Goal: Task Accomplishment & Management: Complete application form

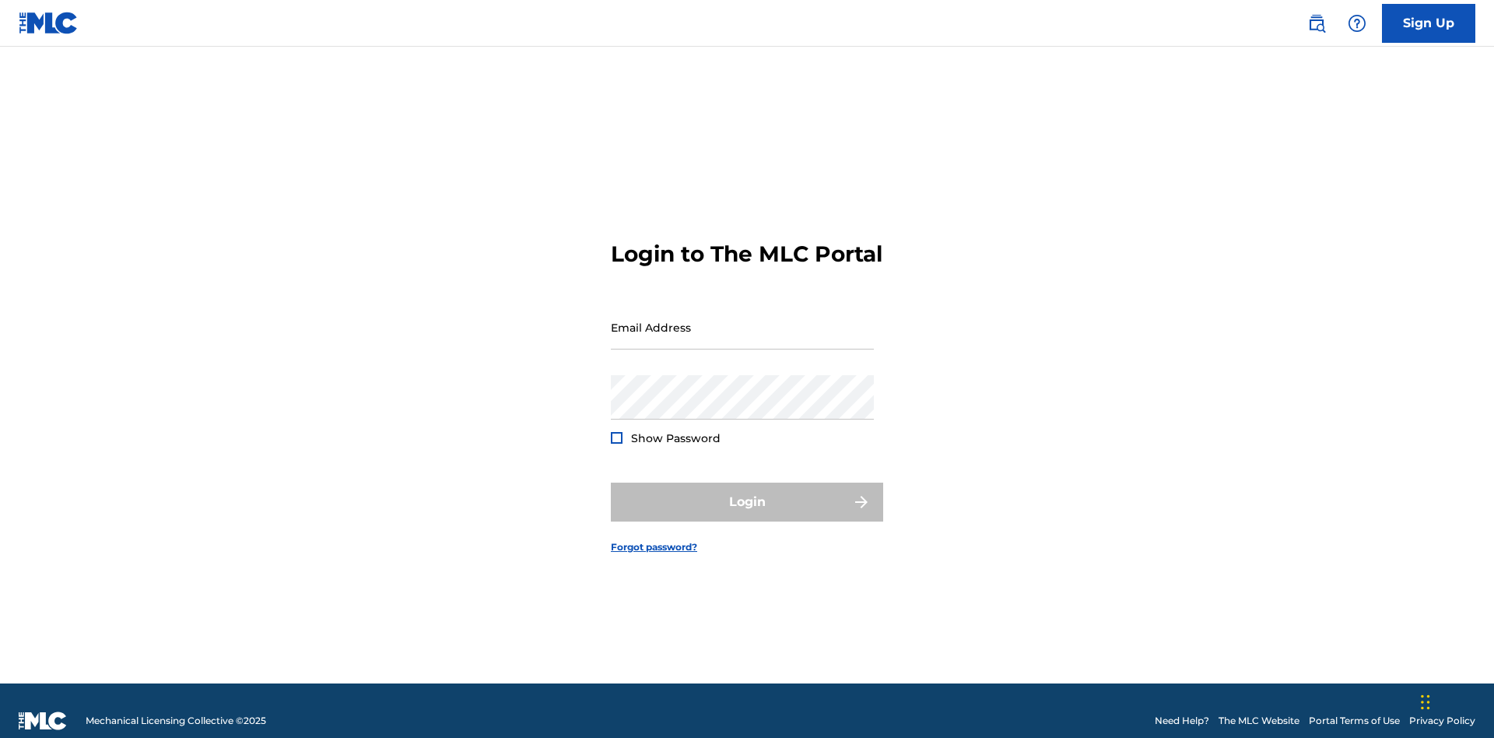
scroll to position [20, 0]
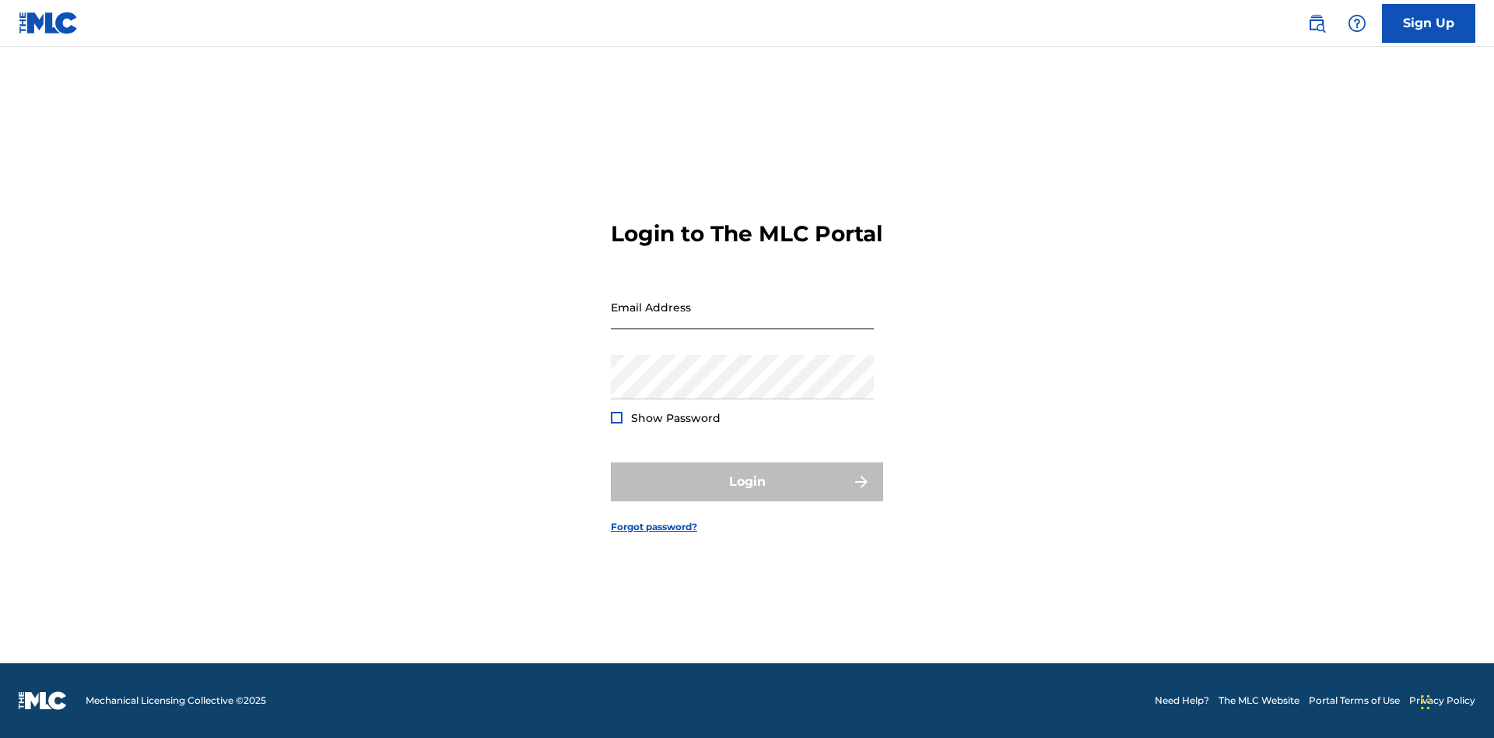
click at [742, 320] on input "Email Address" at bounding box center [742, 307] width 263 height 44
type input "[EMAIL_ADDRESS][DOMAIN_NAME]"
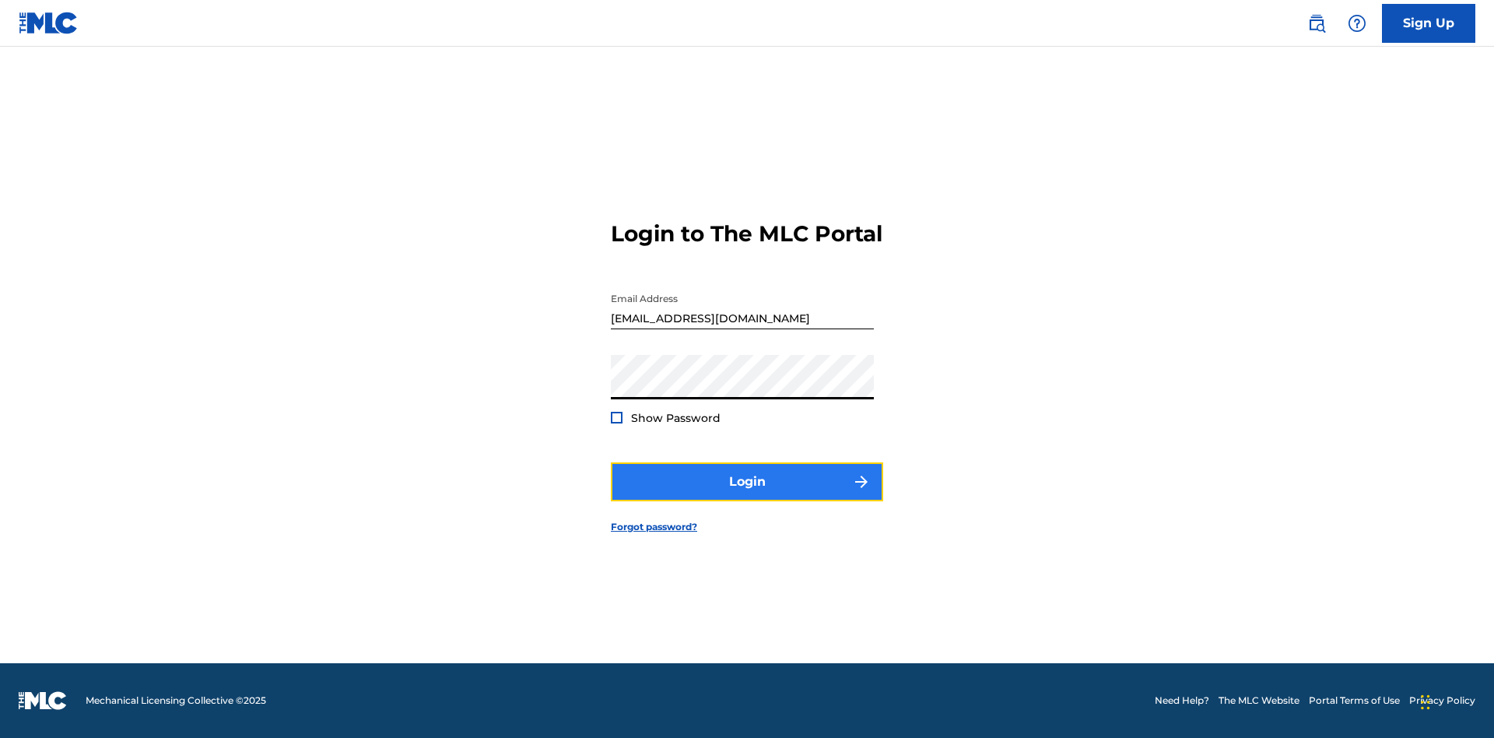
click at [747, 495] on button "Login" at bounding box center [747, 481] width 272 height 39
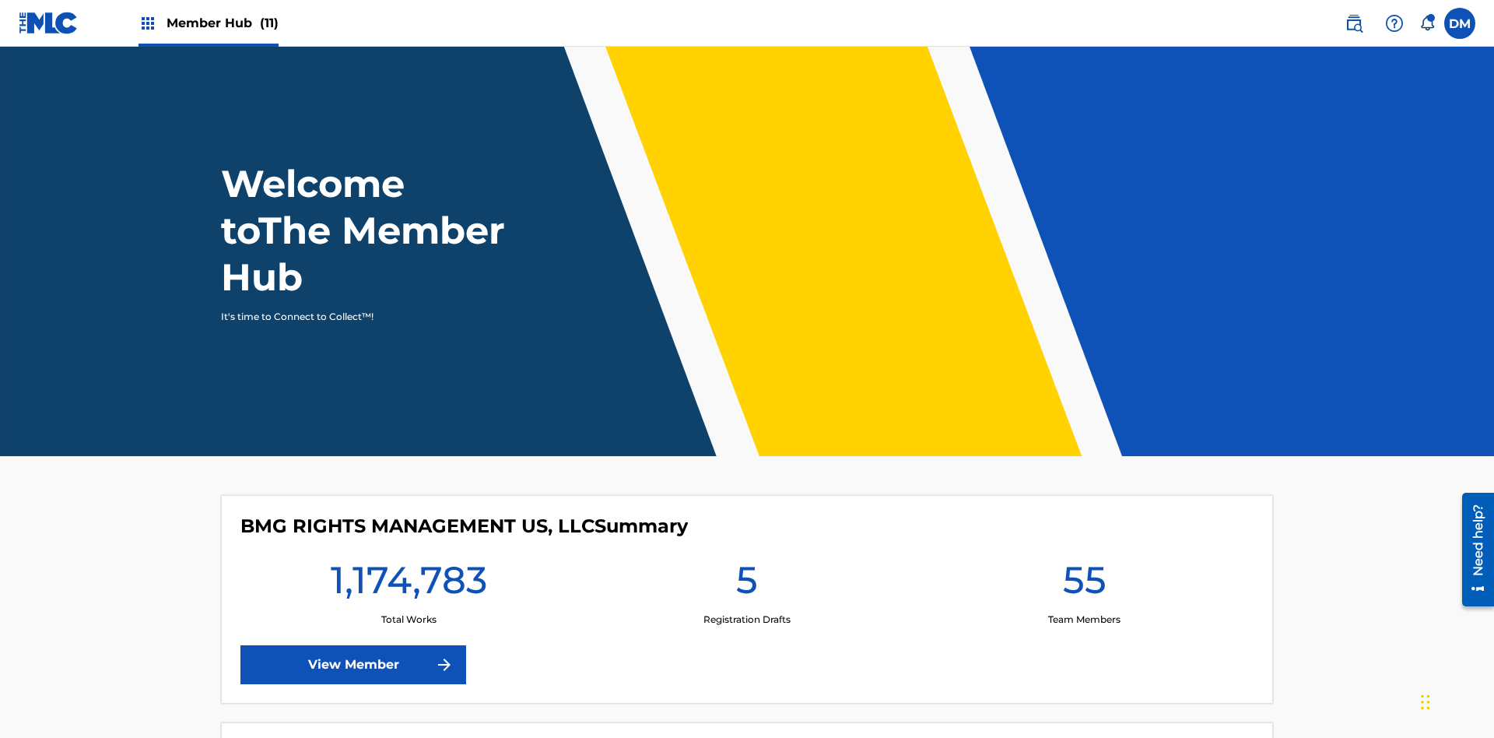
click at [222, 23] on span "Member Hub (11)" at bounding box center [223, 23] width 112 height 18
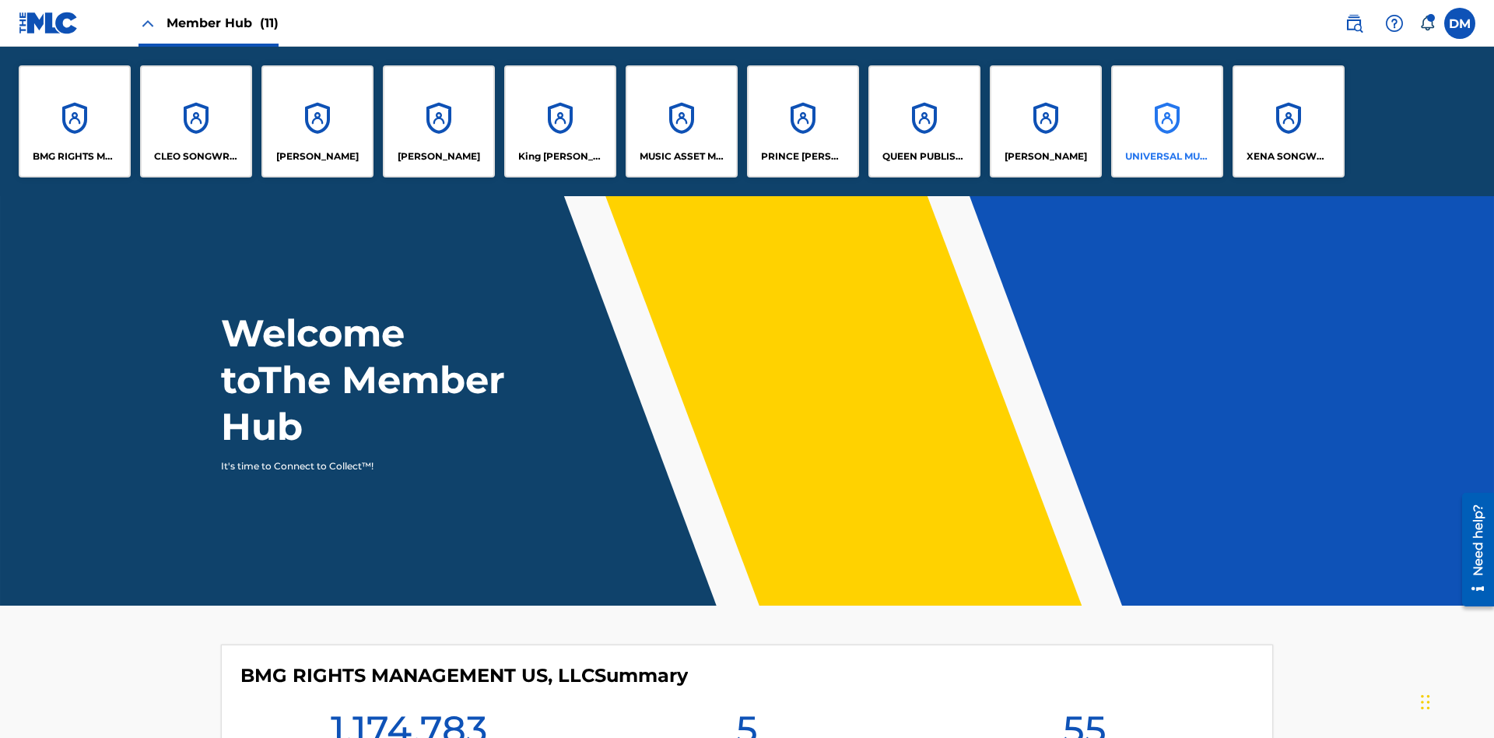
click at [1166, 156] on p "UNIVERSAL MUSIC PUB GROUP" at bounding box center [1167, 156] width 85 height 14
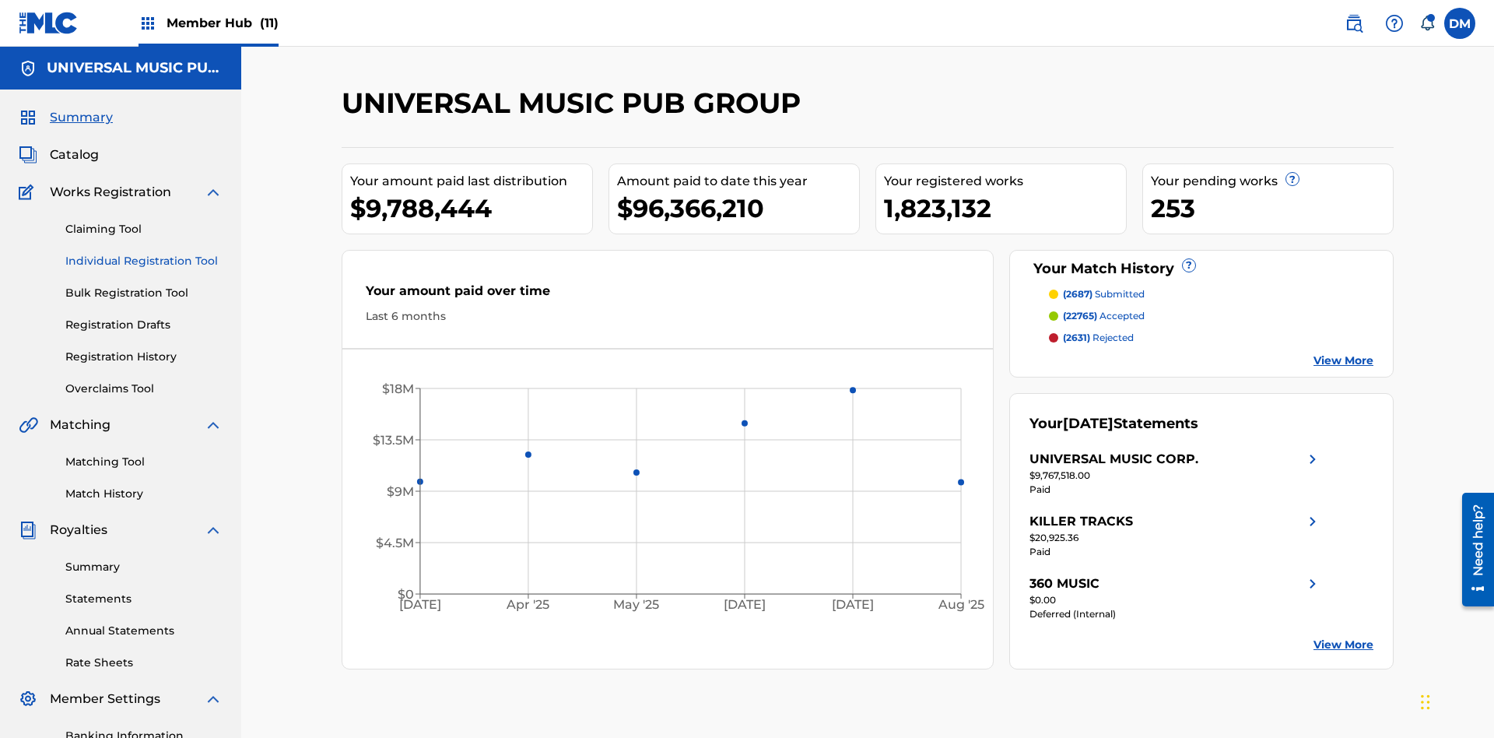
click at [144, 253] on link "Individual Registration Tool" at bounding box center [143, 261] width 157 height 16
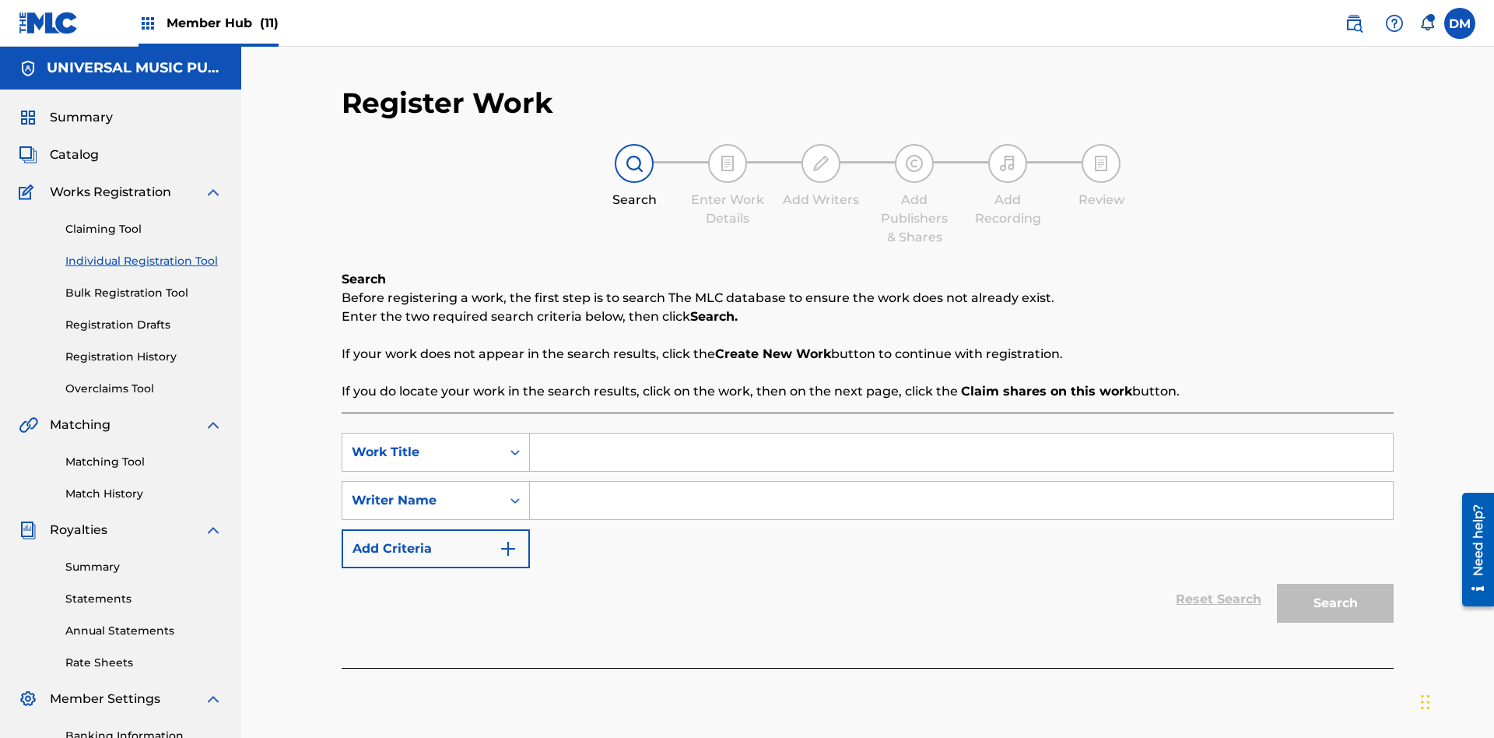
click at [961, 433] on input "Search Form" at bounding box center [961, 451] width 863 height 37
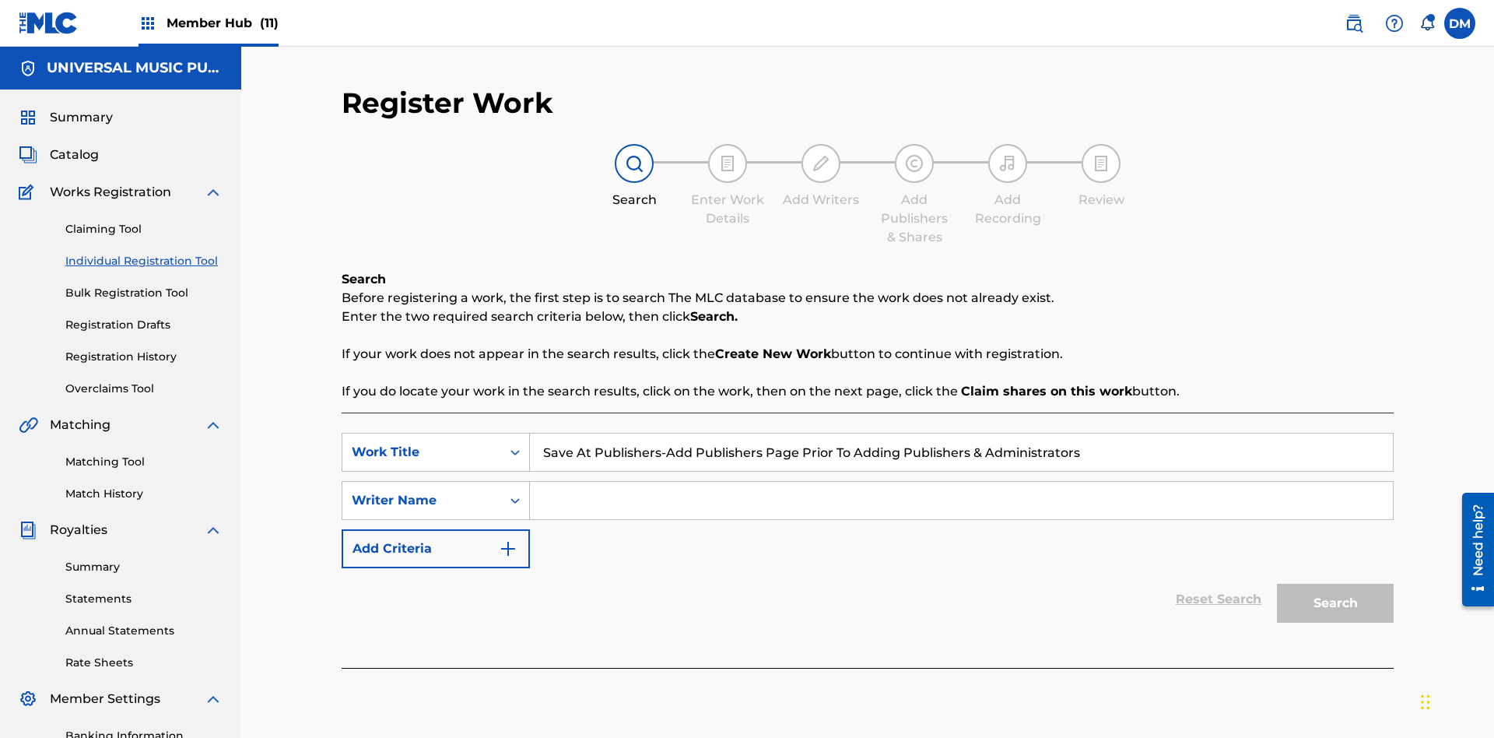
type input "Save At Publishers-Add Publishers Page Prior To Adding Publishers & Administrat…"
click at [961, 482] on input "Search Form" at bounding box center [961, 500] width 863 height 37
type input "QWERTYUIOP"
click at [1335, 584] on button "Search" at bounding box center [1335, 603] width 117 height 39
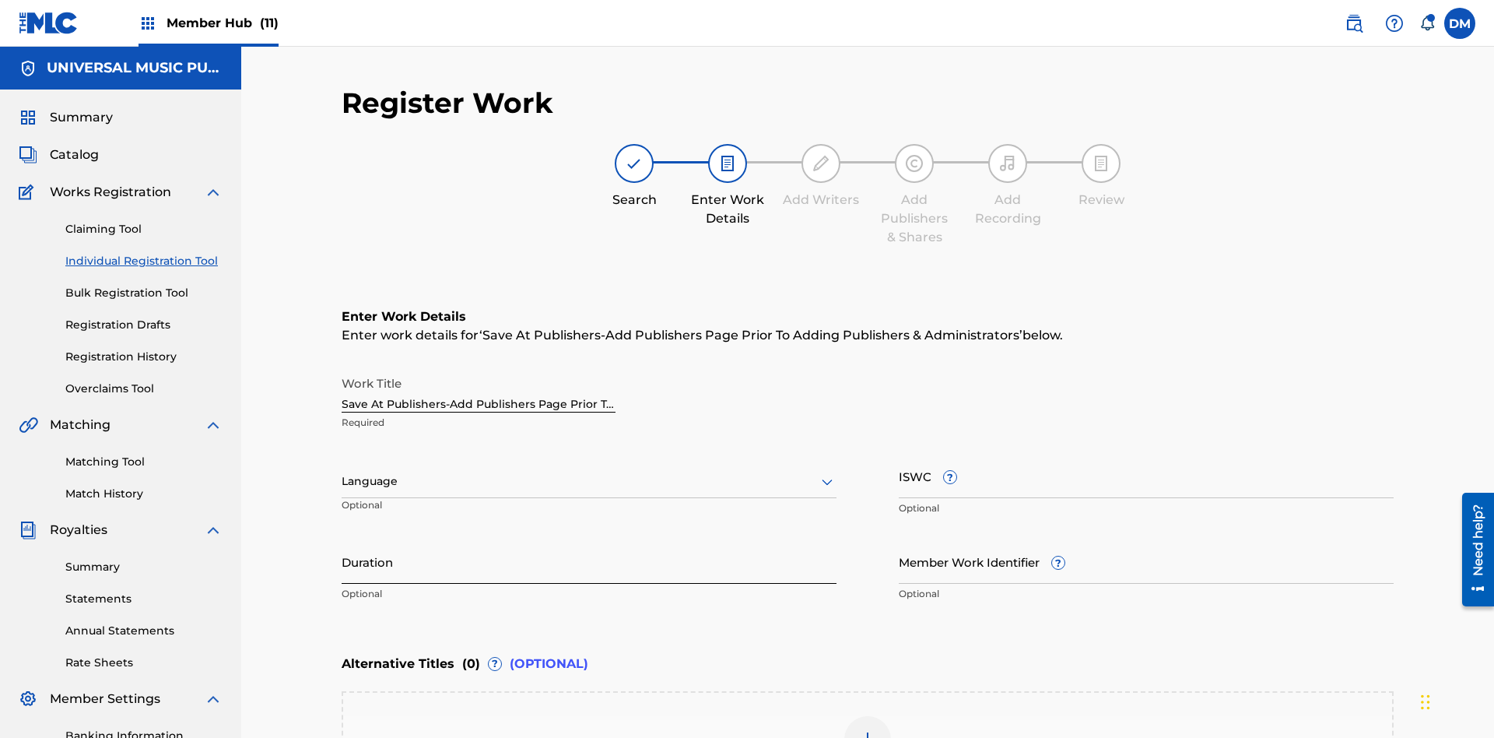
click at [589, 539] on input "Duration" at bounding box center [589, 561] width 495 height 44
click at [589, 539] on input "0" at bounding box center [589, 561] width 495 height 44
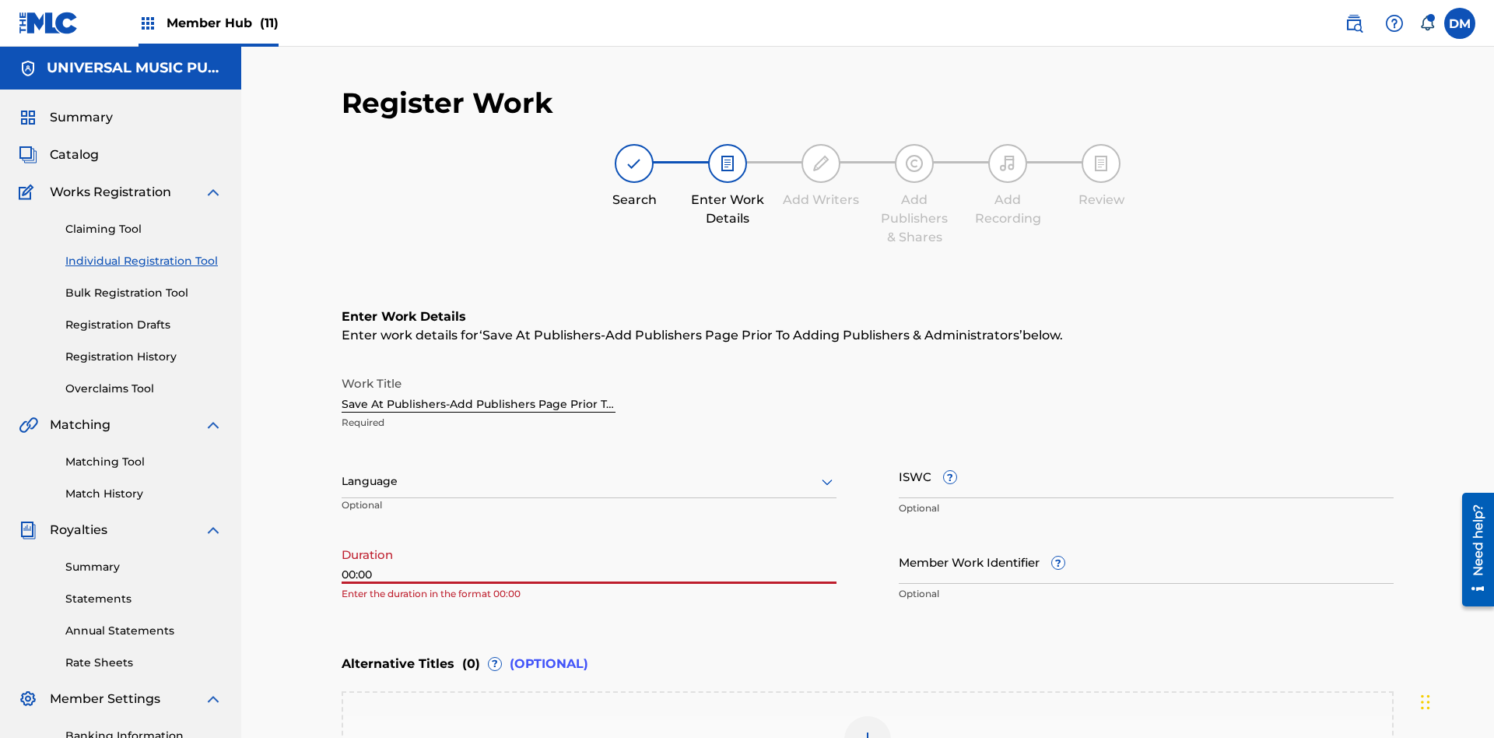
type input "00:00"
click at [827, 472] on icon at bounding box center [827, 481] width 19 height 19
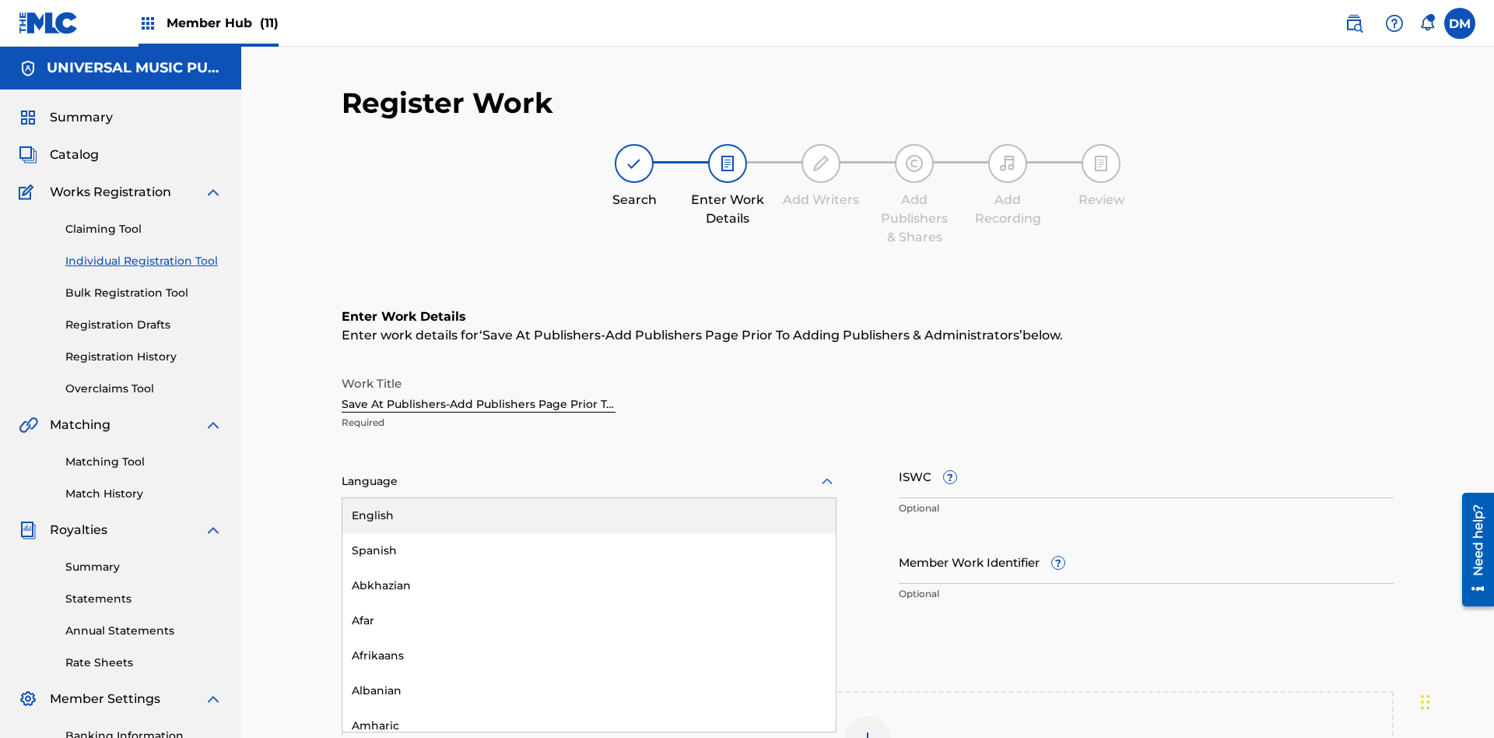
click at [589, 603] on div "Afar" at bounding box center [588, 620] width 493 height 35
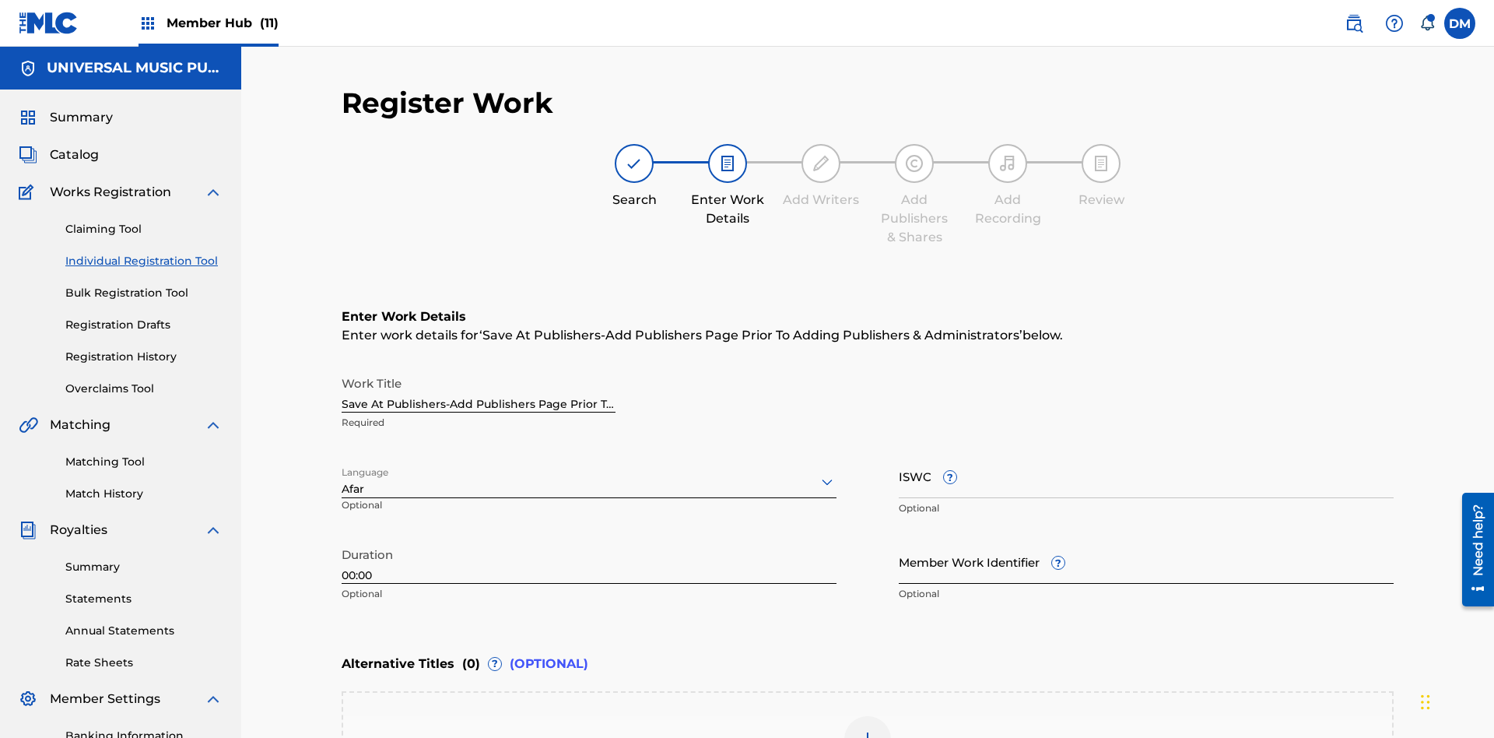
click at [1146, 539] on input "Member Work Identifier ?" at bounding box center [1146, 561] width 495 height 44
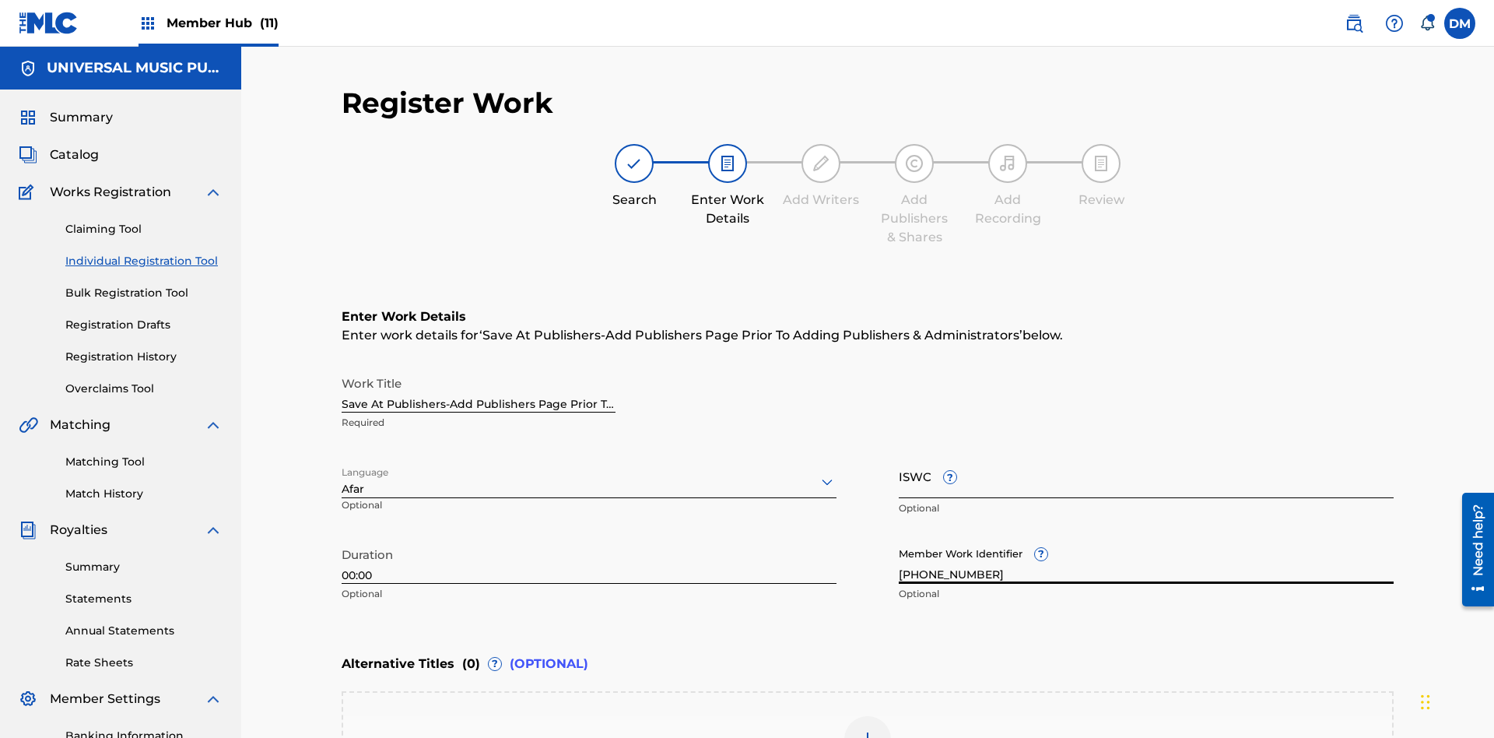
type input "2025.09.23.04"
click at [1146, 454] on input "ISWC ?" at bounding box center [1146, 476] width 495 height 44
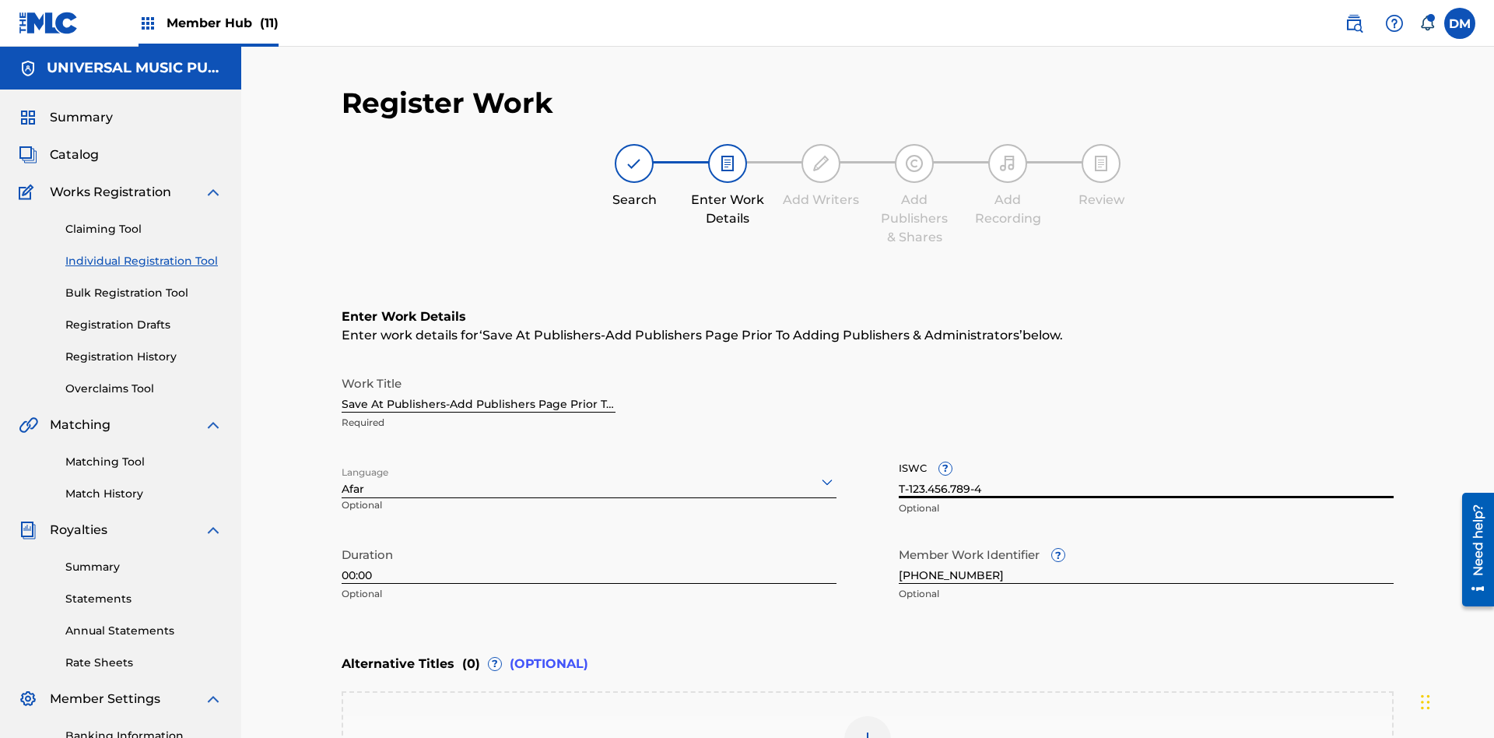
type input "T-123.456.789-4"
click at [868, 730] on img at bounding box center [867, 739] width 19 height 19
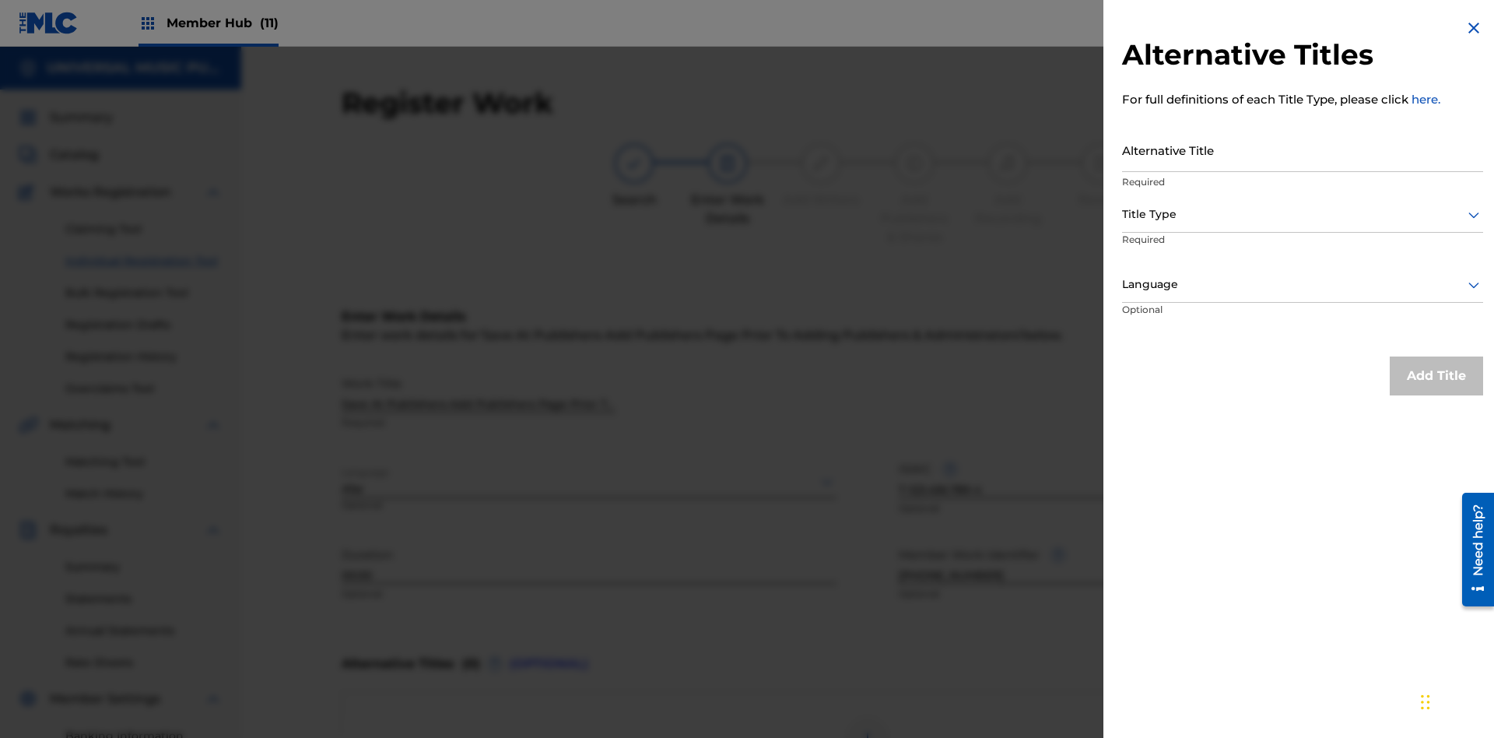
click at [1303, 149] on input "Alternative Title" at bounding box center [1302, 150] width 361 height 44
type input "Alt Title"
click at [1303, 214] on div at bounding box center [1302, 214] width 361 height 19
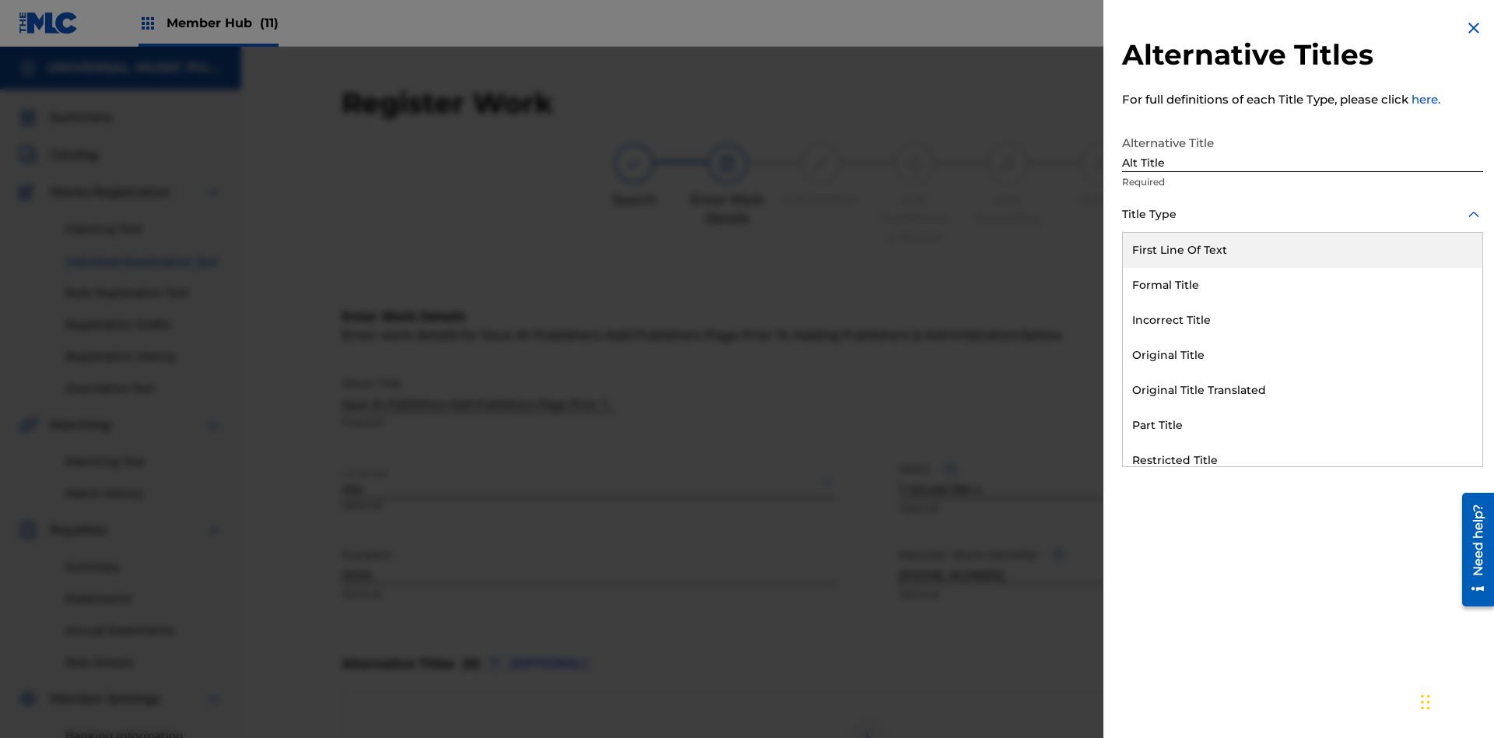
click at [1303, 355] on div "Original Title" at bounding box center [1302, 355] width 359 height 35
click at [1303, 284] on div at bounding box center [1302, 284] width 361 height 19
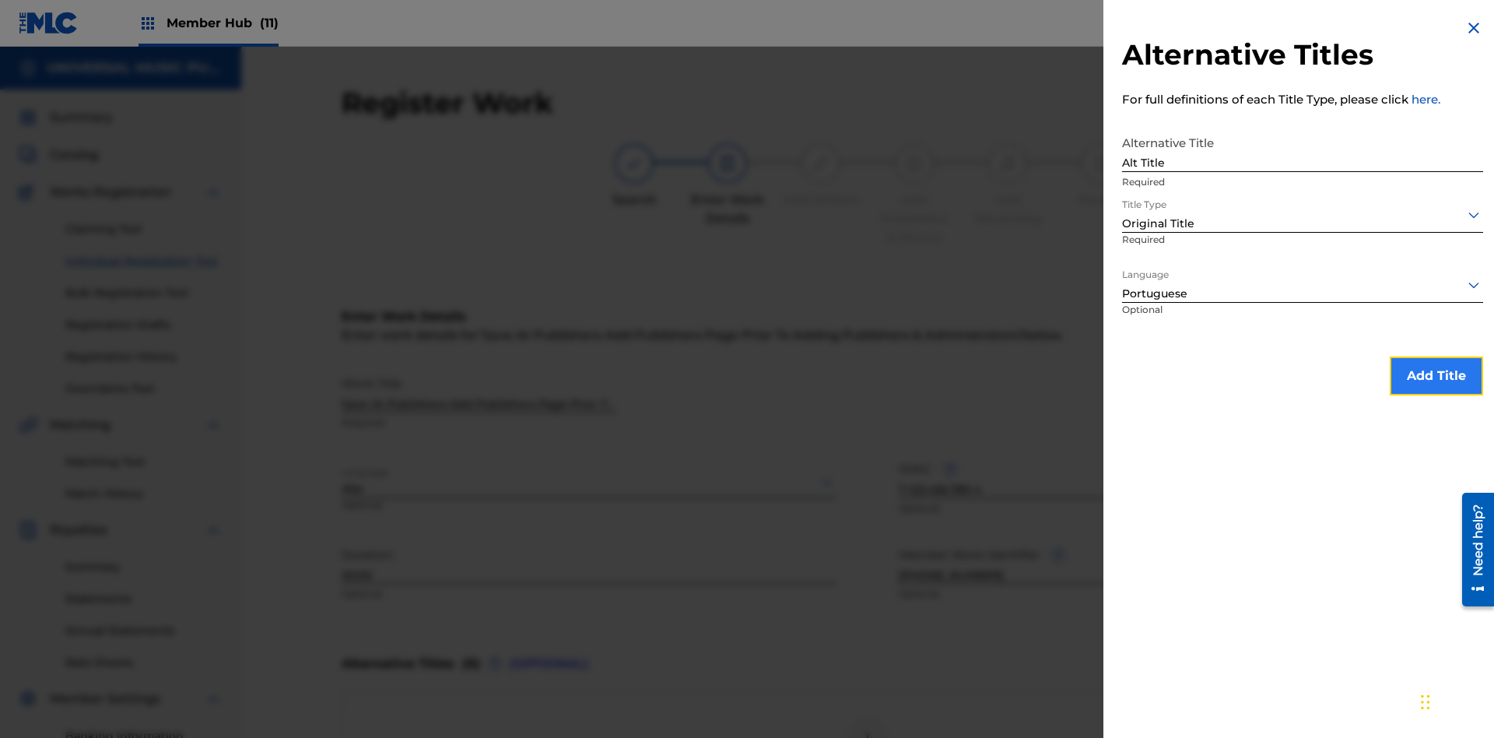
click at [1436, 375] on button "Add Title" at bounding box center [1436, 375] width 93 height 39
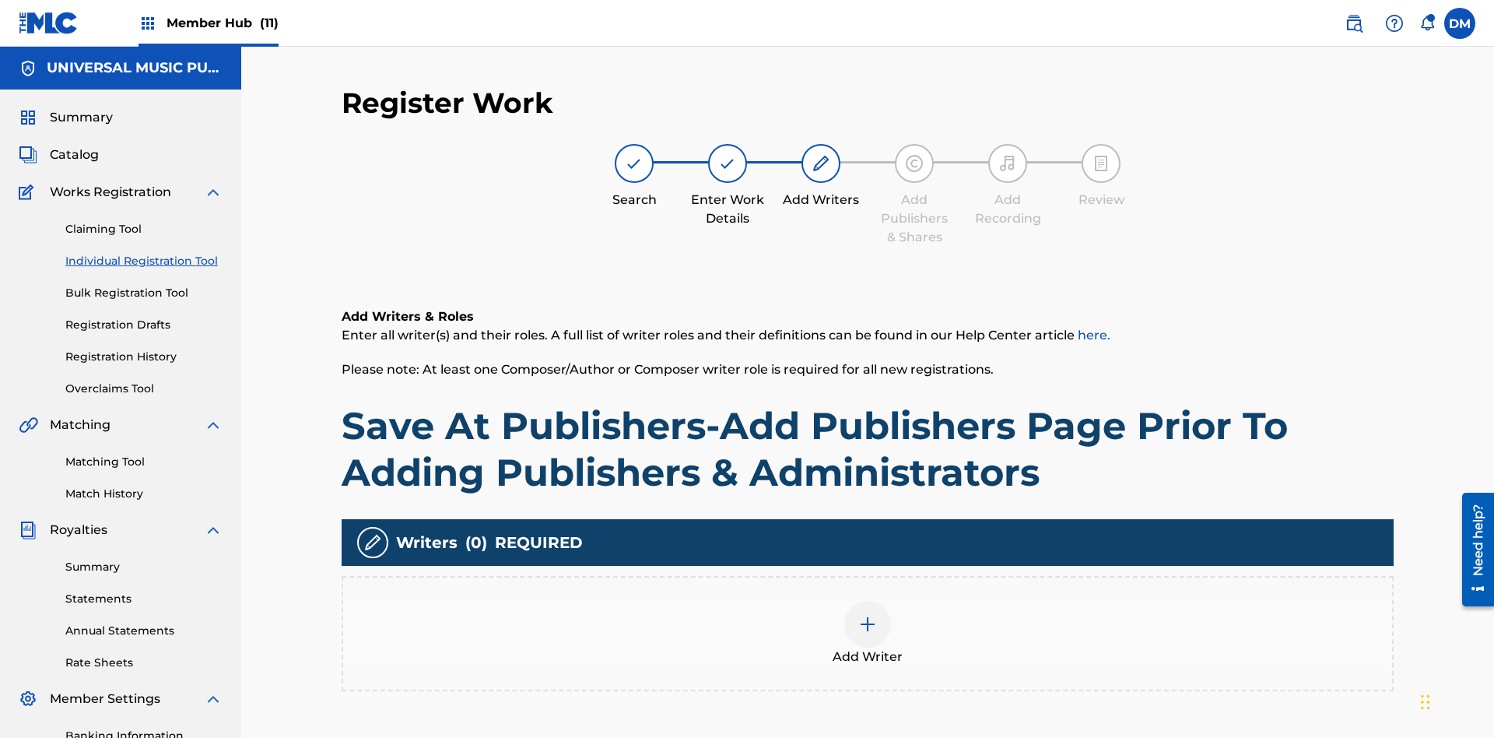
click at [868, 615] on img at bounding box center [867, 624] width 19 height 19
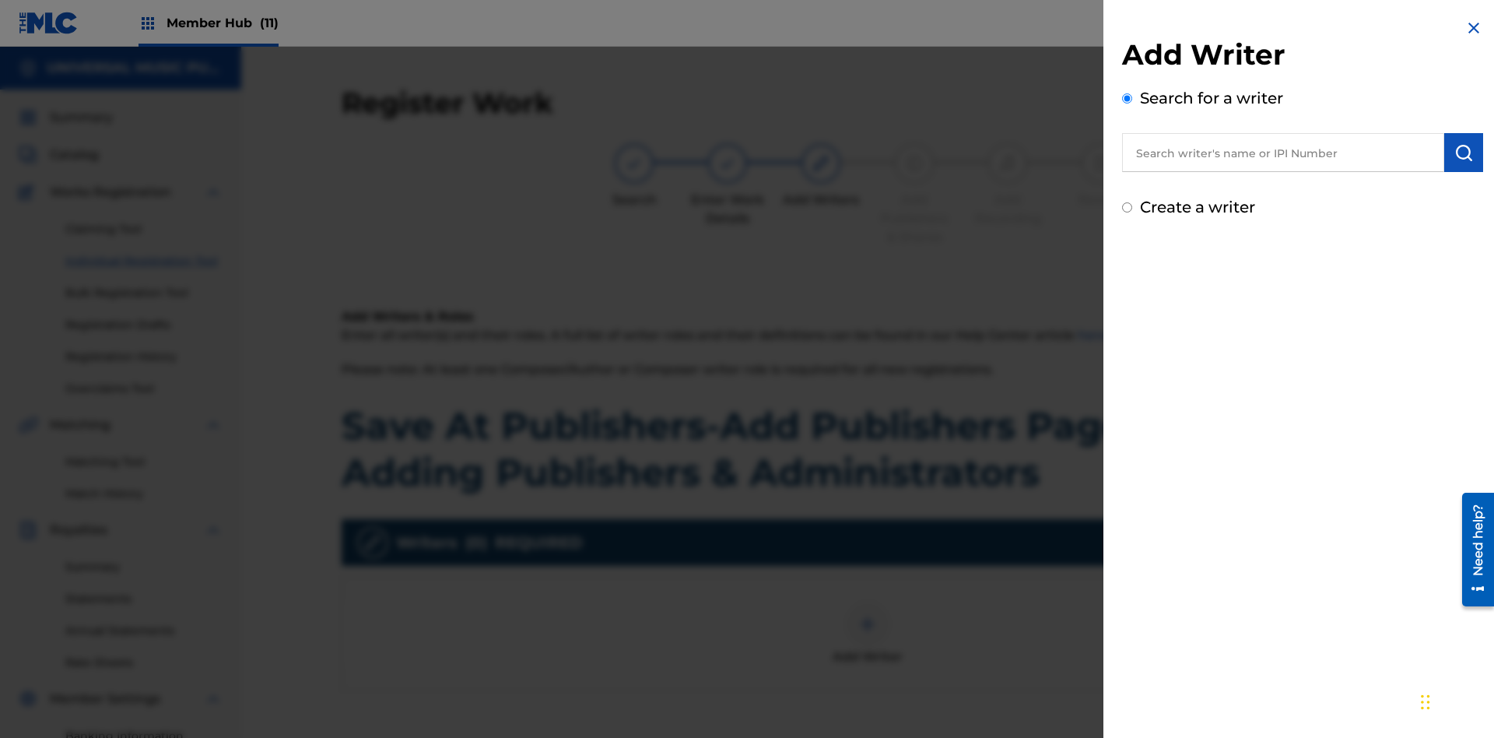
click at [1283, 153] on input "text" at bounding box center [1283, 152] width 322 height 39
type input "MARK STEVEN BERKOWITZ"
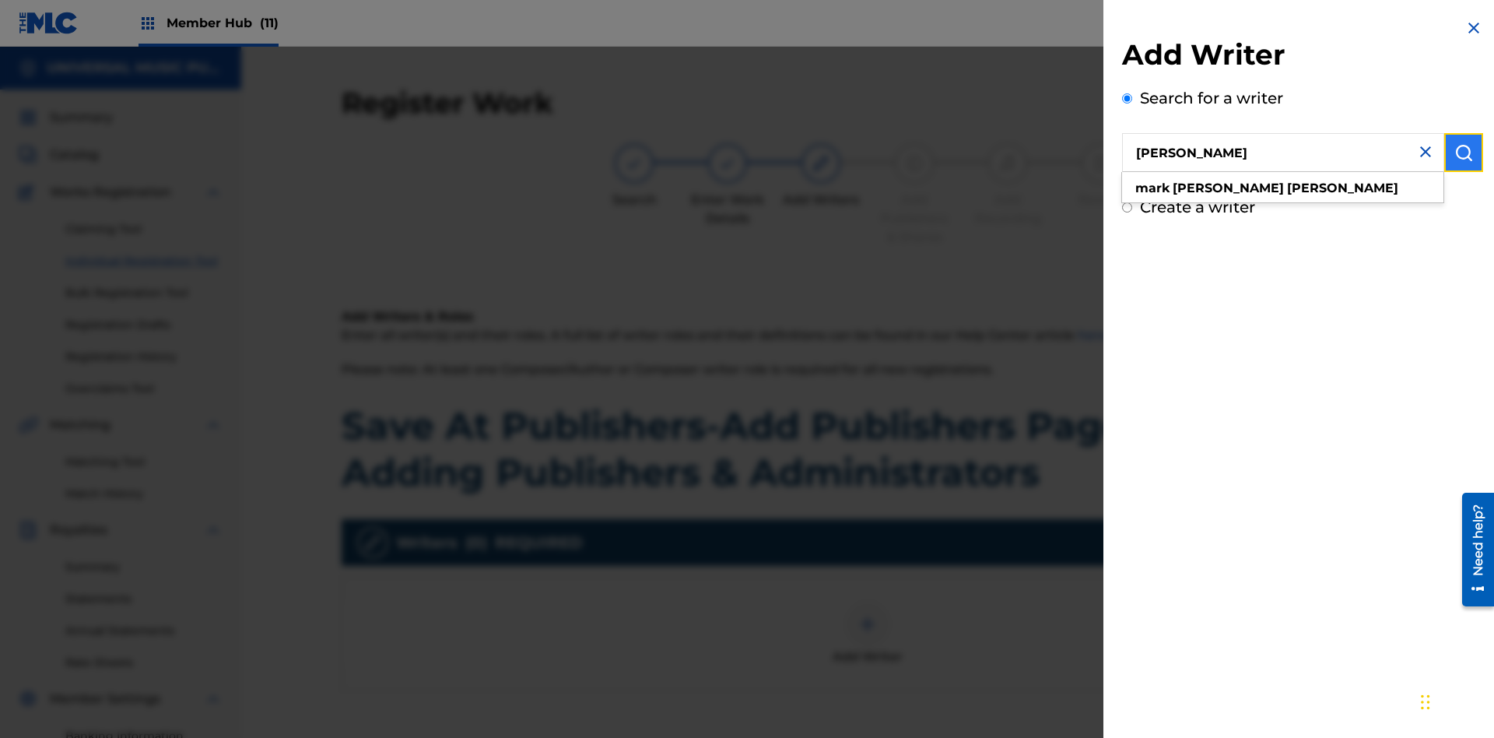
click at [1464, 153] on img "submit" at bounding box center [1463, 152] width 19 height 19
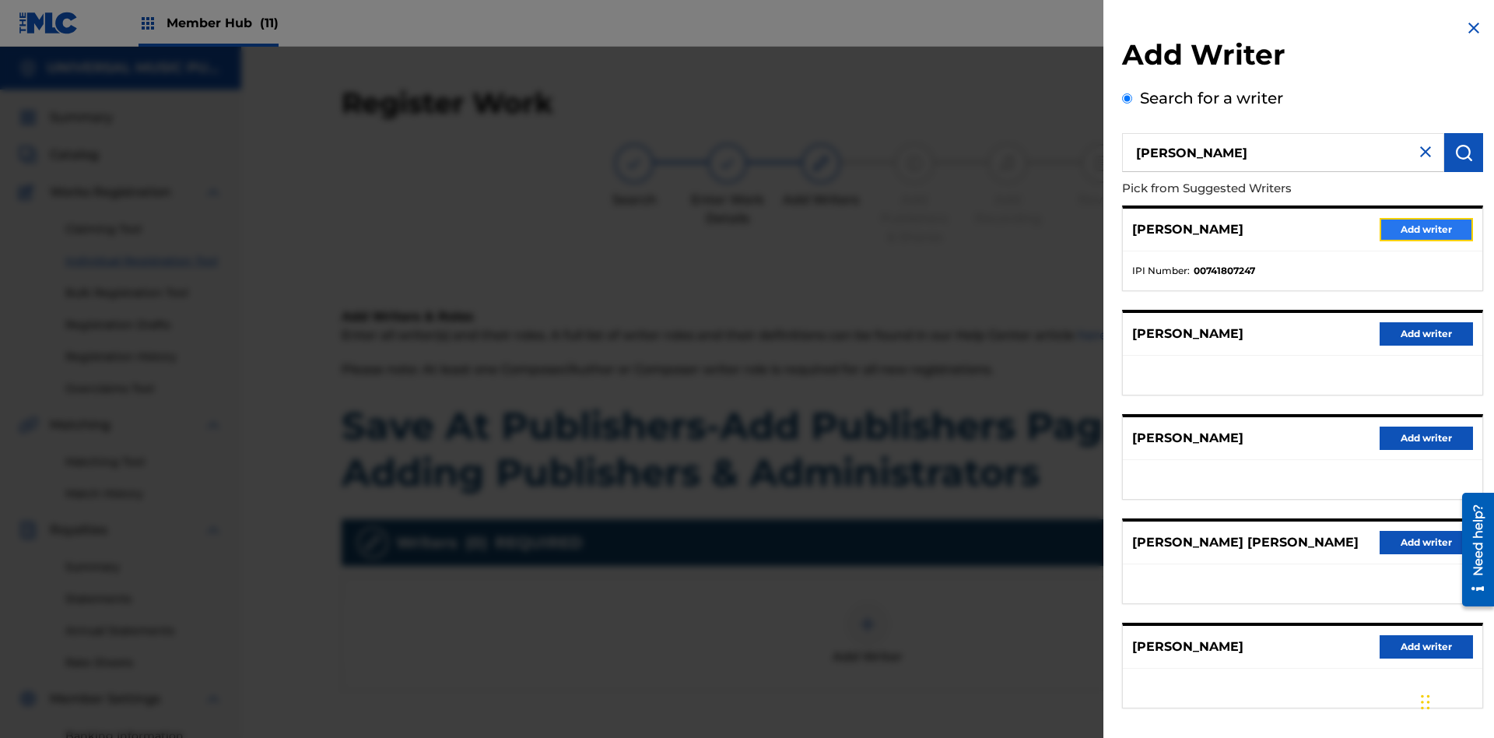
click at [1426, 229] on button "Add writer" at bounding box center [1426, 229] width 93 height 23
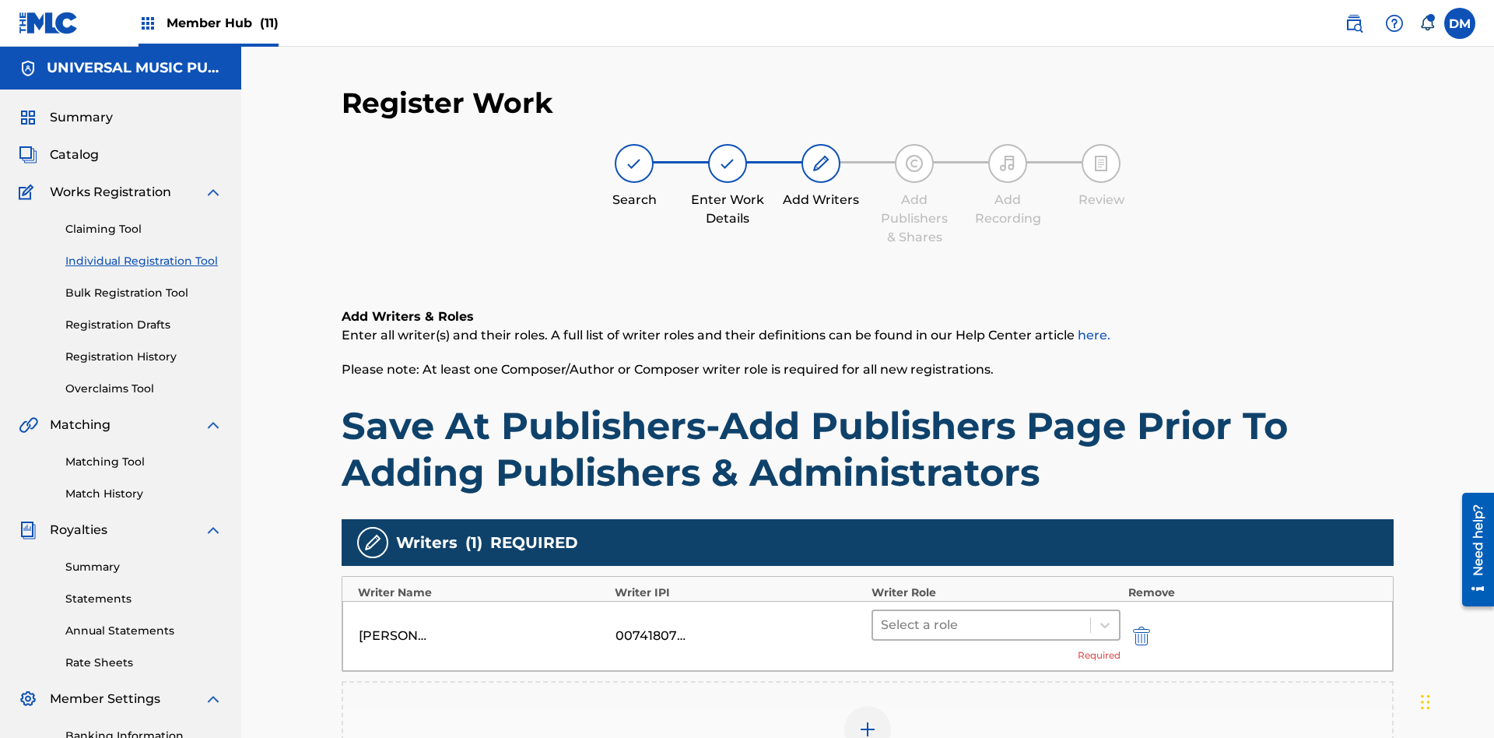
click at [882, 616] on input "text" at bounding box center [882, 625] width 3 height 19
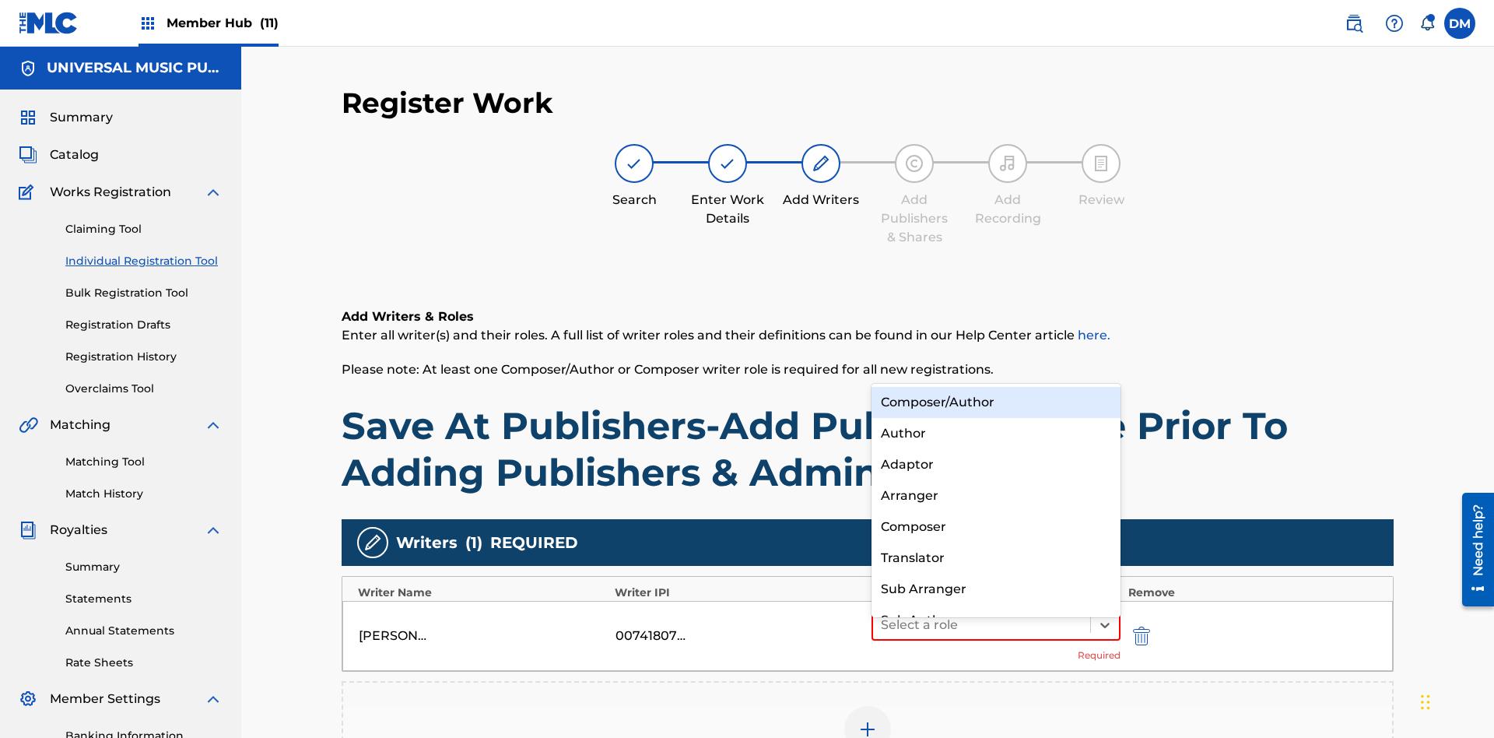
click at [995, 526] on div "Composer" at bounding box center [996, 526] width 249 height 31
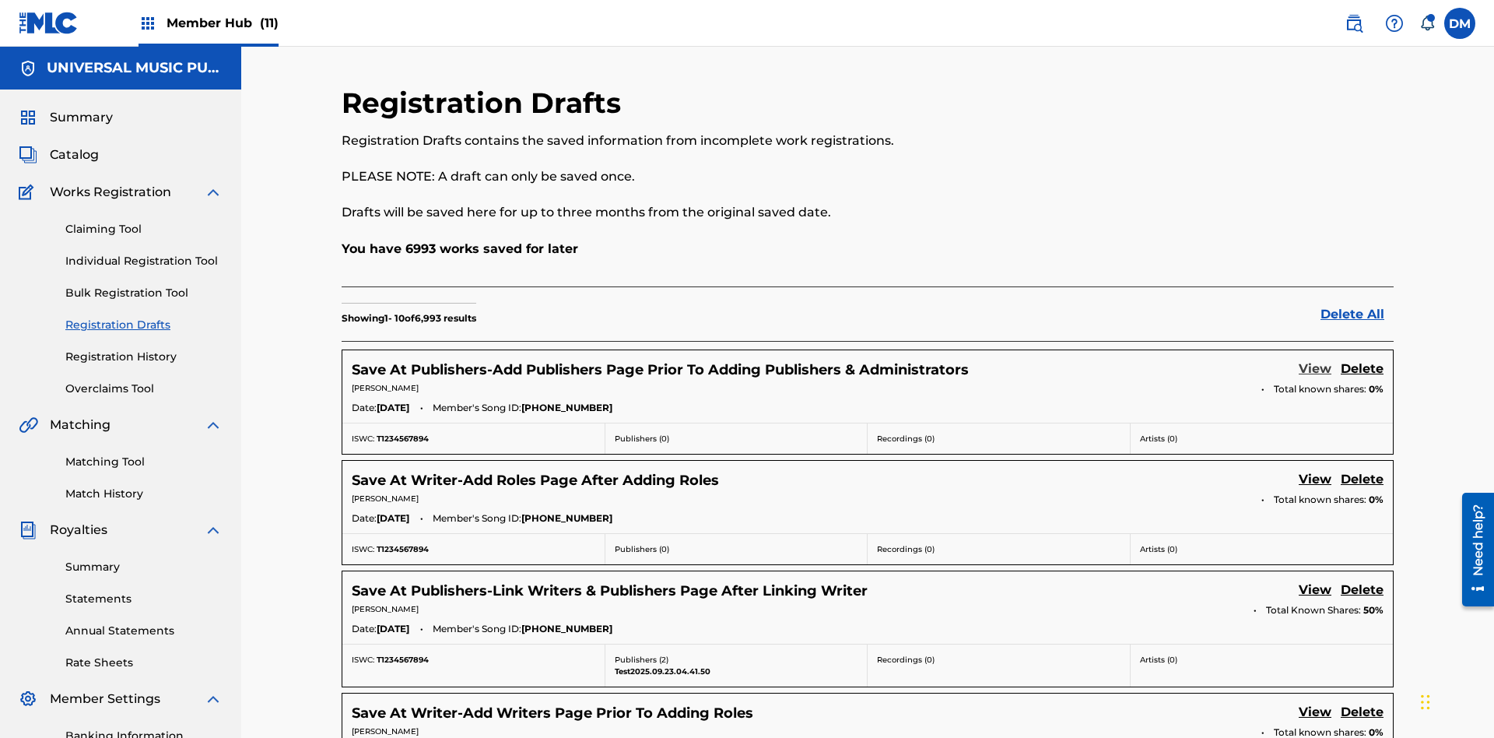
click at [1315, 359] on link "View" at bounding box center [1315, 369] width 33 height 21
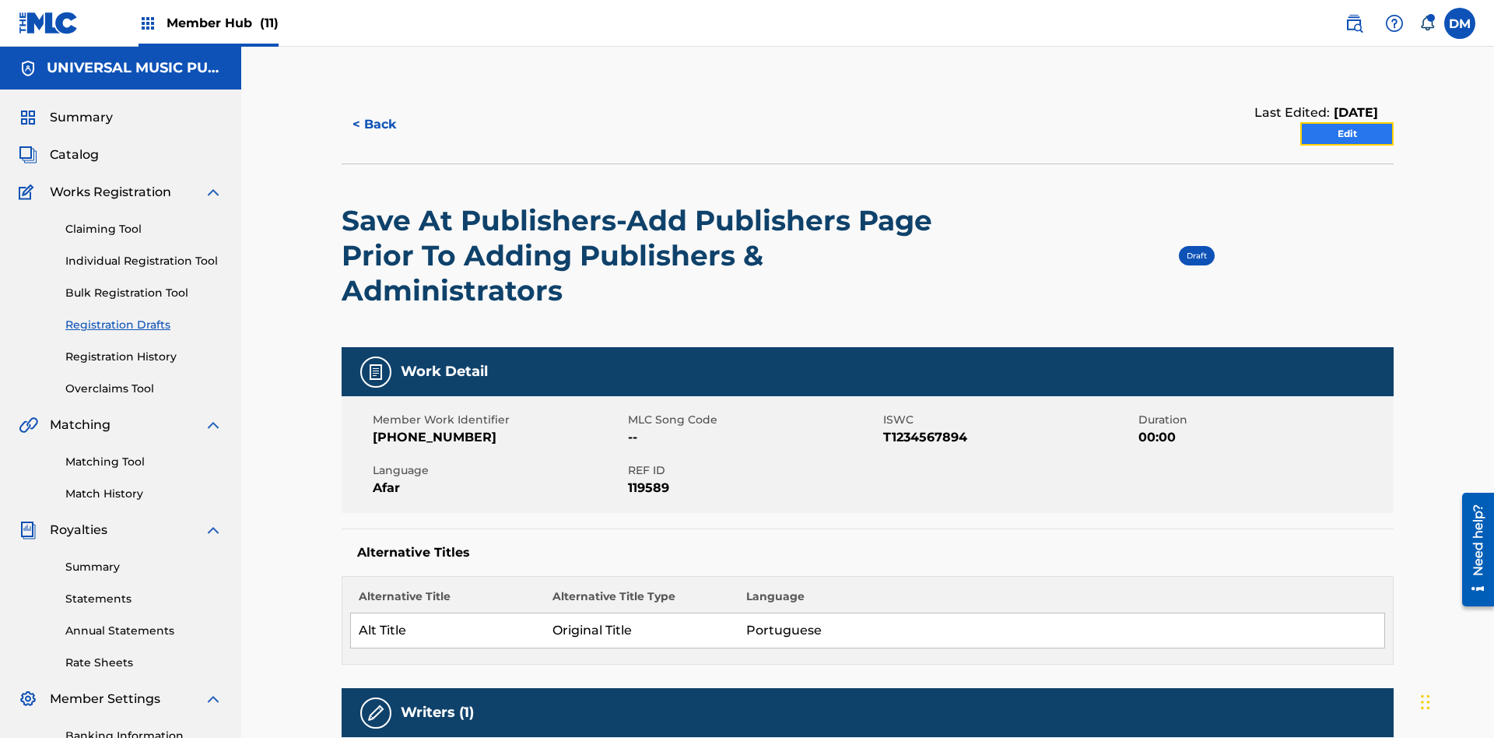
click at [1347, 122] on link "Edit" at bounding box center [1346, 133] width 93 height 23
